Goal: Entertainment & Leisure: Consume media (video, audio)

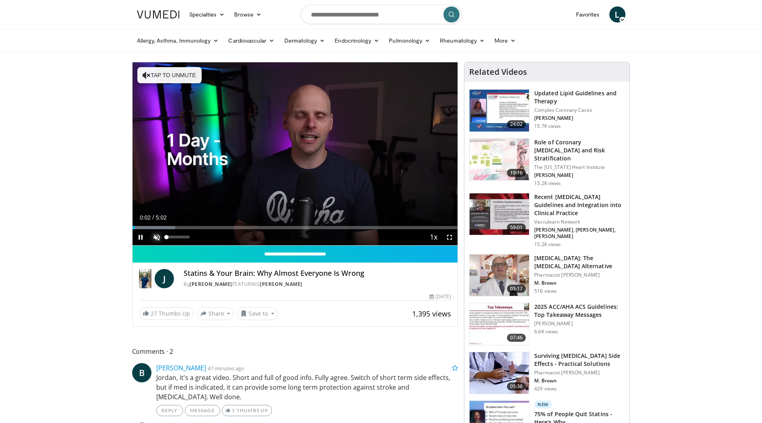
click at [156, 236] on span "Video Player" at bounding box center [157, 237] width 16 height 16
drag, startPoint x: 139, startPoint y: 227, endPoint x: 106, endPoint y: 227, distance: 33.4
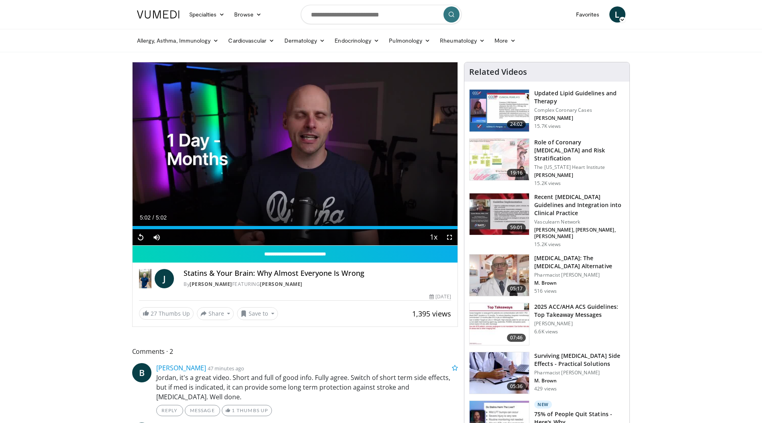
click at [513, 99] on img at bounding box center [499, 111] width 59 height 42
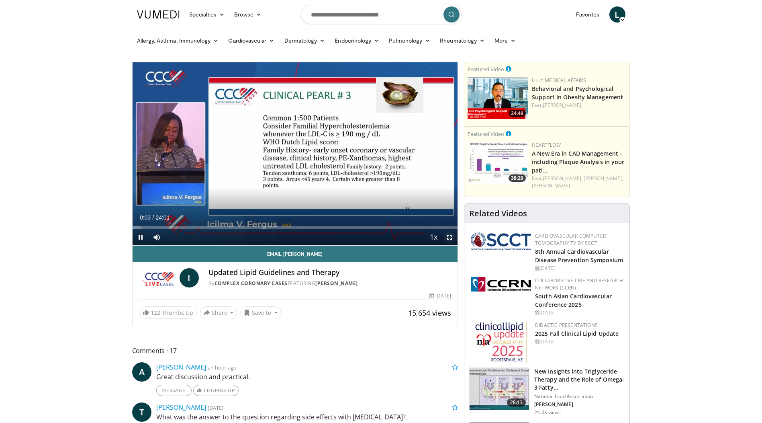
click at [449, 235] on span "Video Player" at bounding box center [450, 237] width 16 height 16
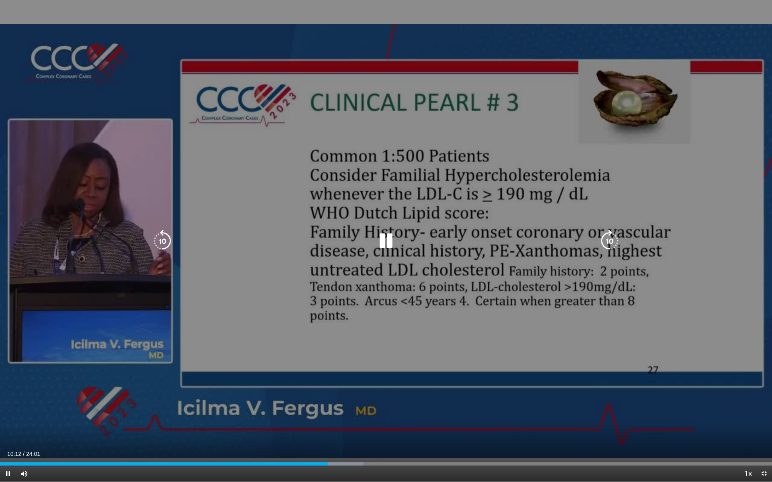
click at [409, 158] on div "10 seconds Tap to unmute" at bounding box center [386, 241] width 772 height 482
click at [357, 184] on div "10 seconds Tap to unmute" at bounding box center [386, 241] width 772 height 482
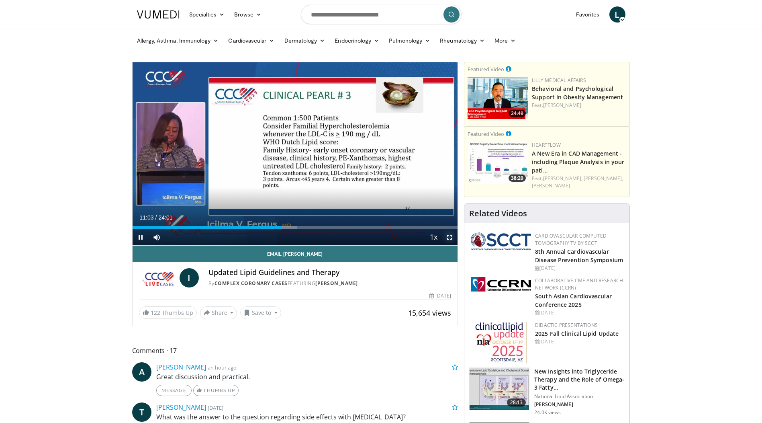
click at [451, 236] on span "Video Player" at bounding box center [450, 237] width 16 height 16
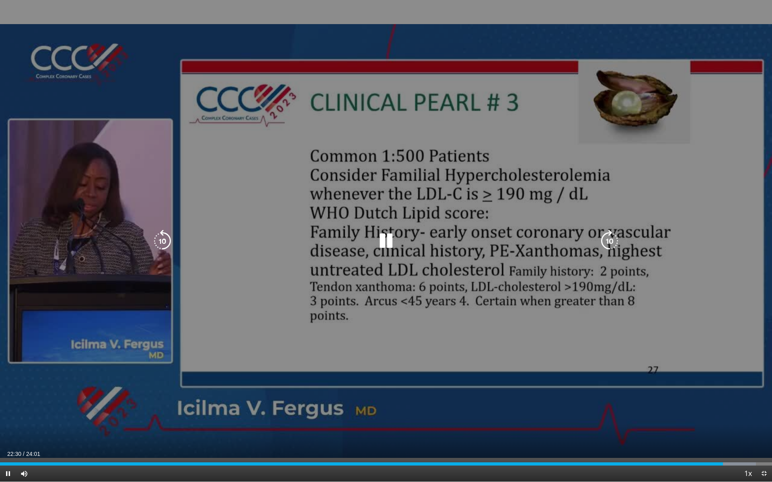
click at [389, 243] on icon "Video Player" at bounding box center [386, 241] width 23 height 23
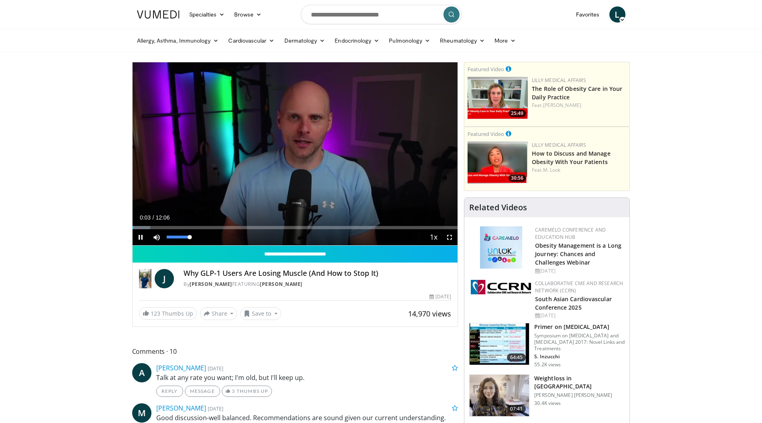
drag, startPoint x: 166, startPoint y: 238, endPoint x: 207, endPoint y: 237, distance: 41.4
click at [207, 237] on div "Current Time 0:03 / Duration 12:06 Pause Skip Backward Skip Forward Mute 100% L…" at bounding box center [296, 237] width 326 height 16
click at [450, 237] on span "Video Player" at bounding box center [450, 237] width 16 height 16
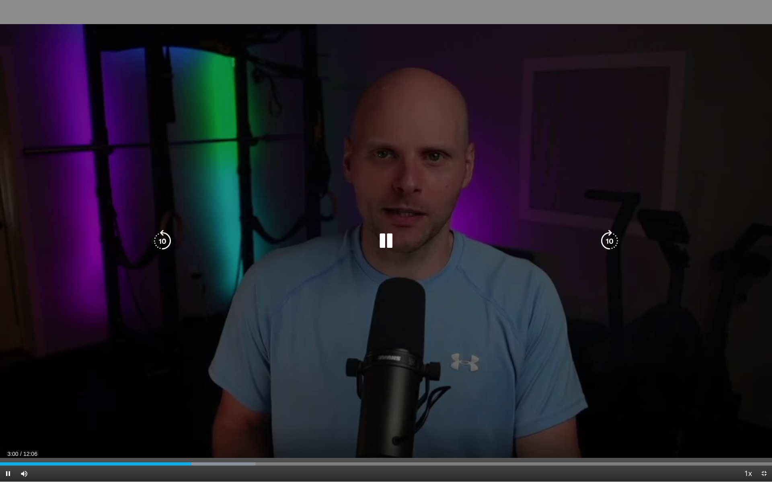
click at [381, 239] on icon "Video Player" at bounding box center [386, 241] width 23 height 23
click at [380, 242] on icon "Video Player" at bounding box center [386, 241] width 23 height 23
click at [43, 422] on div "Loaded : 75.74% 08:08 00:40" at bounding box center [386, 462] width 772 height 8
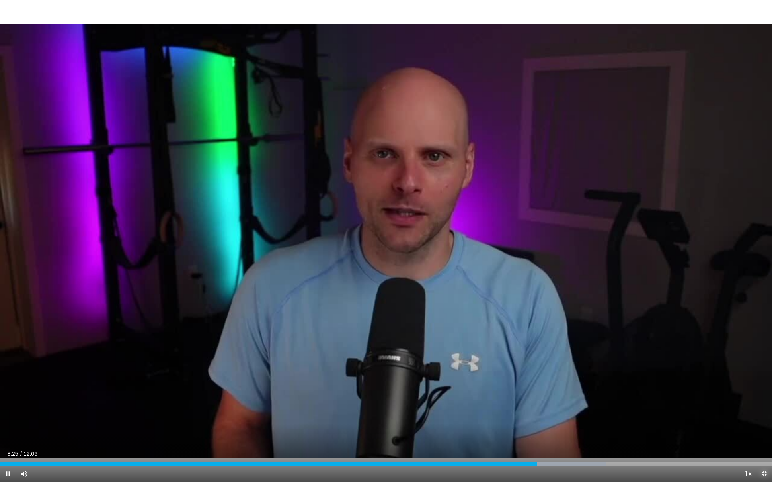
click at [762, 422] on span "Video Player" at bounding box center [764, 474] width 16 height 16
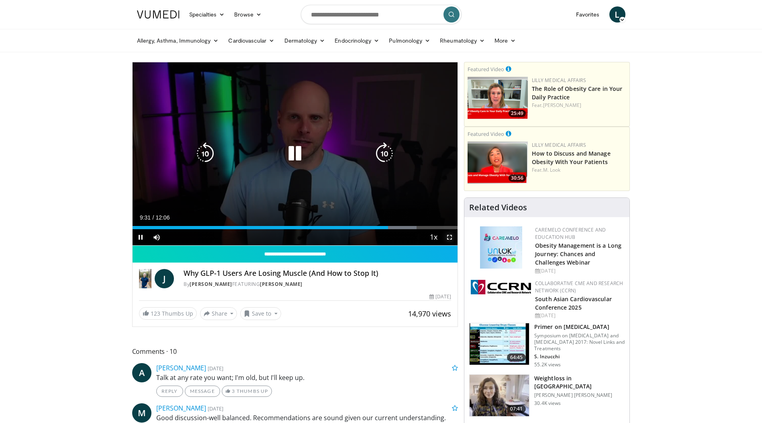
drag, startPoint x: 450, startPoint y: 234, endPoint x: 452, endPoint y: 276, distance: 41.8
click at [450, 234] on span "Video Player" at bounding box center [450, 237] width 16 height 16
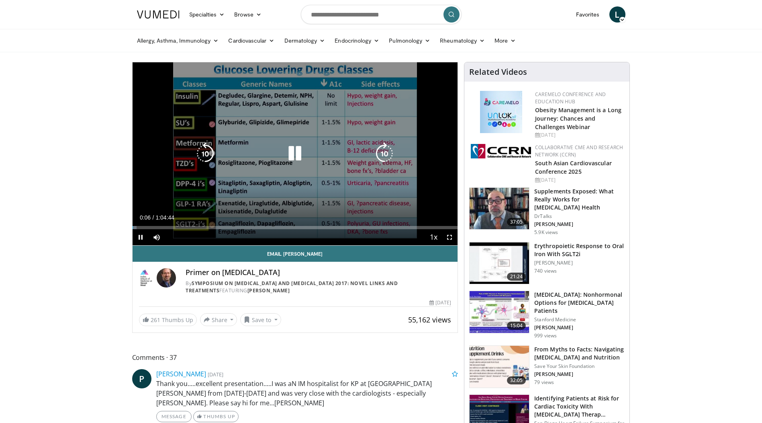
click at [297, 154] on icon "Video Player" at bounding box center [295, 153] width 23 height 23
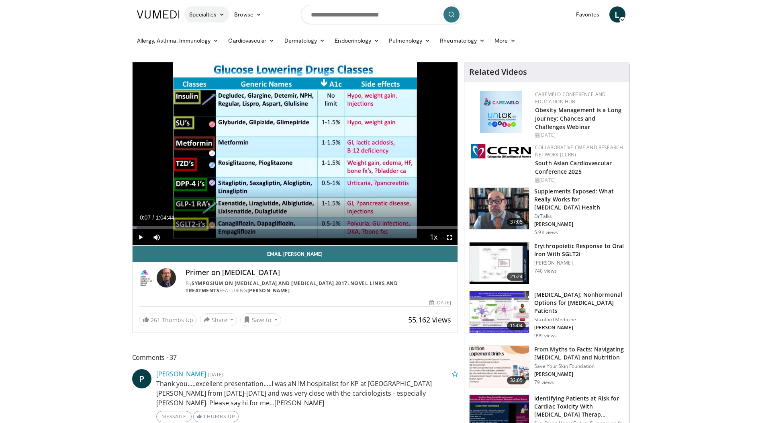
click at [224, 17] on icon at bounding box center [222, 15] width 6 height 6
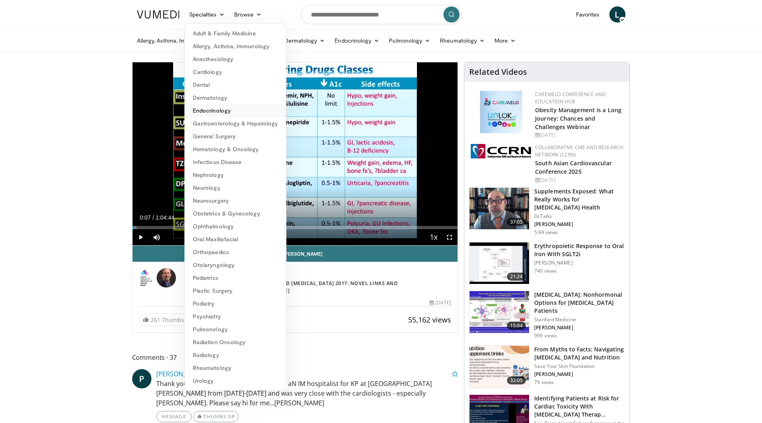
click at [240, 112] on link "Endocrinology" at bounding box center [235, 110] width 101 height 13
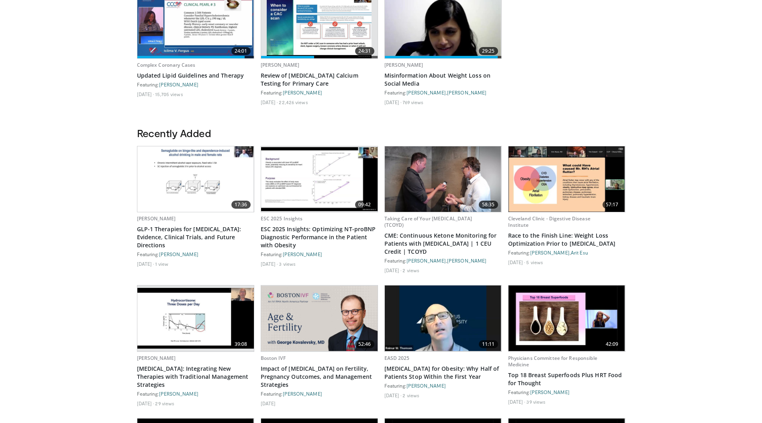
scroll to position [281, 0]
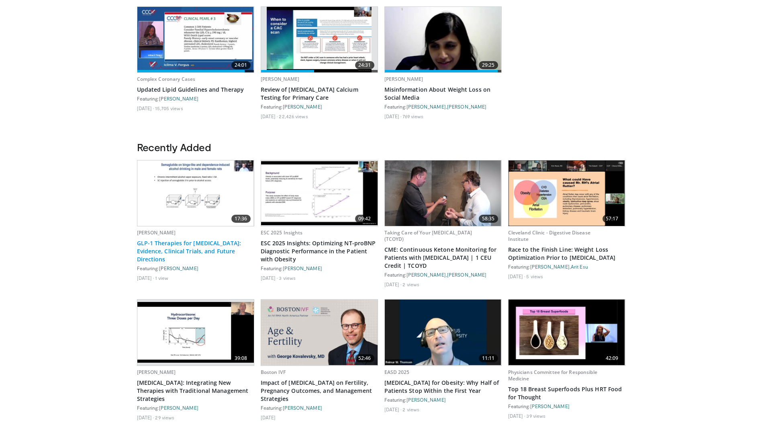
click at [153, 241] on link "GLP-1 Therapies for Alcohol Use Disorder: Evidence, Clinical Trials, and Future…" at bounding box center [195, 251] width 117 height 24
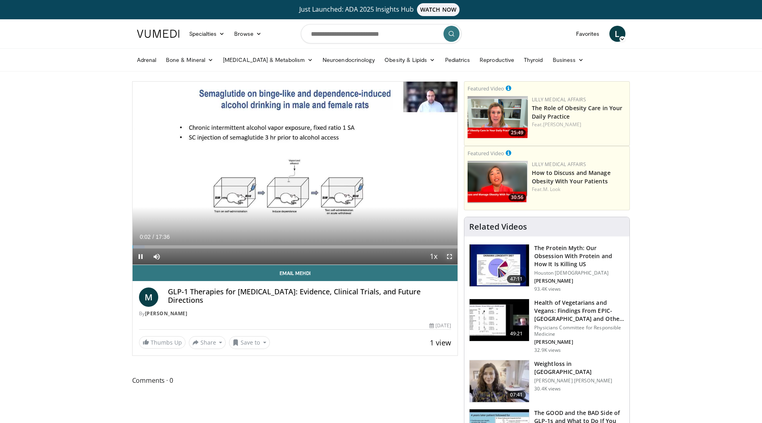
click at [449, 256] on span "Video Player" at bounding box center [450, 256] width 16 height 16
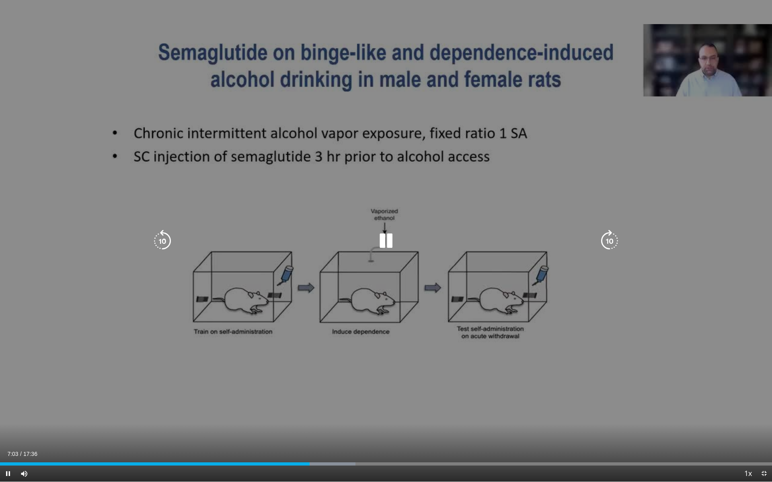
drag, startPoint x: 379, startPoint y: 239, endPoint x: 326, endPoint y: 285, distance: 71.0
click at [379, 239] on icon "Video Player" at bounding box center [386, 241] width 23 height 23
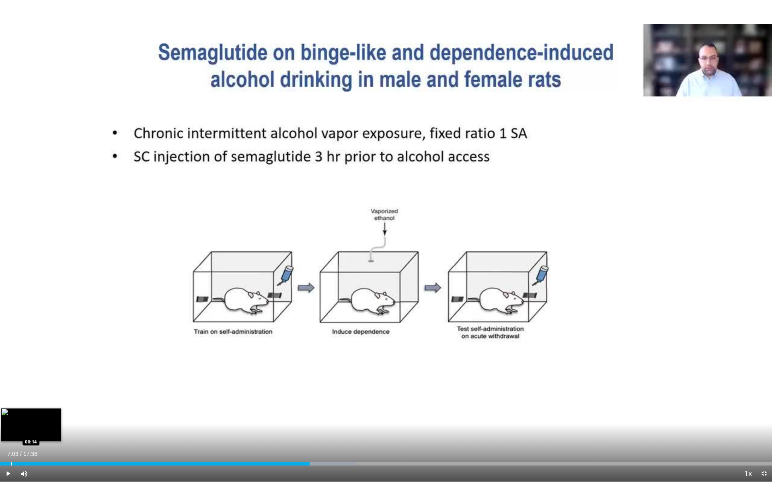
click at [11, 422] on div "Progress Bar" at bounding box center [11, 464] width 1 height 3
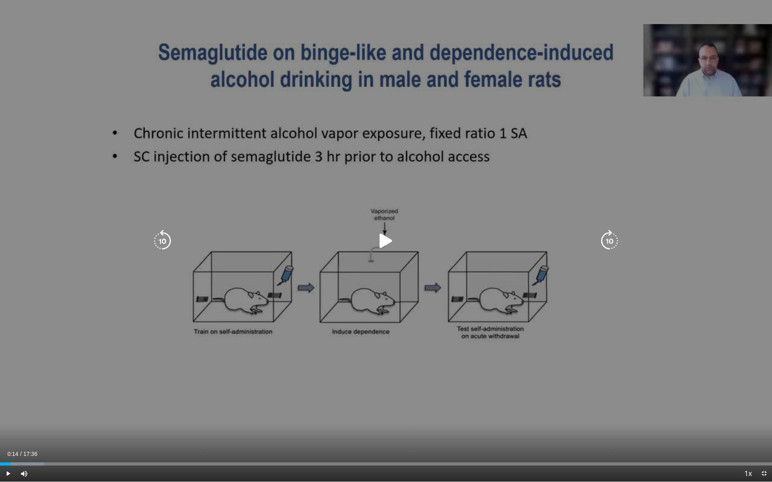
click at [391, 248] on icon "Video Player" at bounding box center [386, 241] width 23 height 23
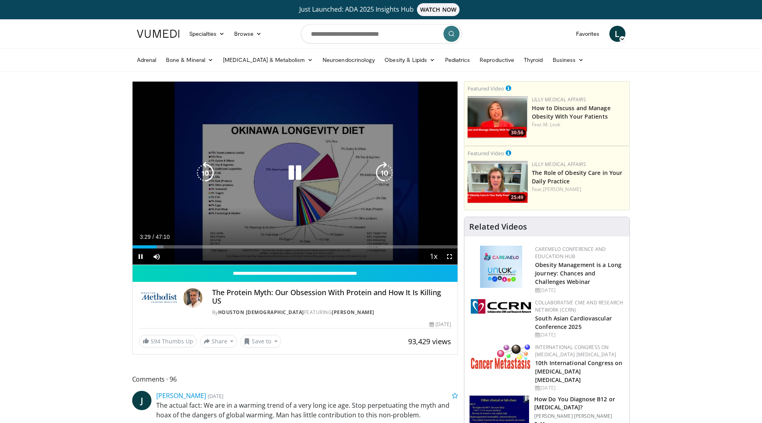
click at [281, 171] on div "Video Player" at bounding box center [294, 173] width 195 height 16
click at [291, 172] on icon "Video Player" at bounding box center [295, 173] width 23 height 23
